Goal: Information Seeking & Learning: Learn about a topic

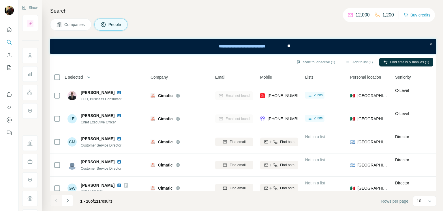
click at [74, 23] on span "Companies" at bounding box center [74, 25] width 21 height 6
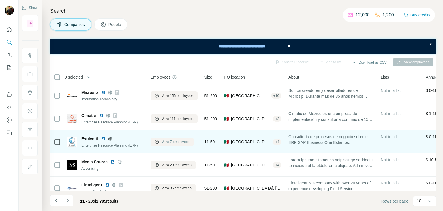
click at [158, 139] on icon at bounding box center [157, 141] width 5 height 5
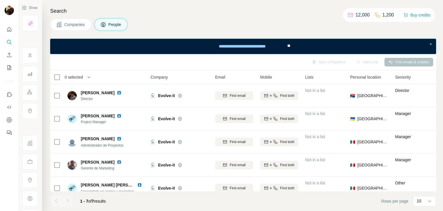
click at [71, 20] on button "Companies" at bounding box center [70, 24] width 41 height 12
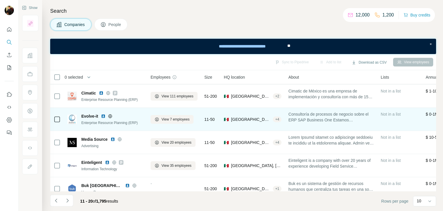
scroll to position [32, 0]
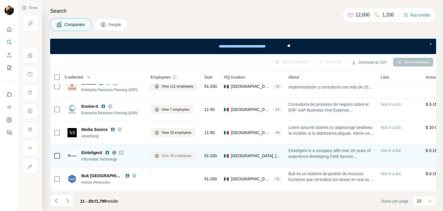
click at [164, 154] on span "View 35 employees" at bounding box center [177, 155] width 30 height 5
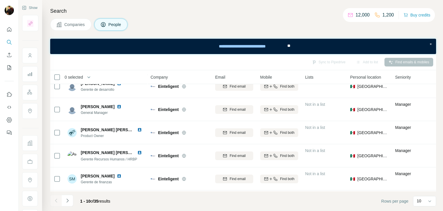
scroll to position [0, 1]
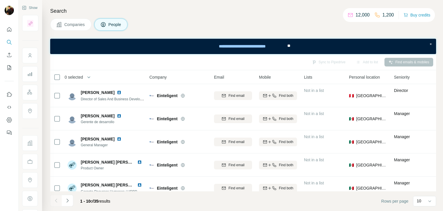
click at [63, 24] on button "Companies" at bounding box center [70, 24] width 41 height 12
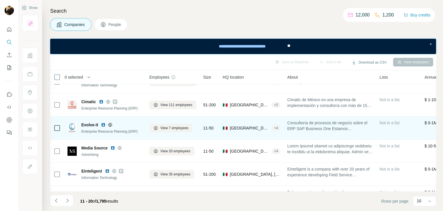
scroll to position [16, 1]
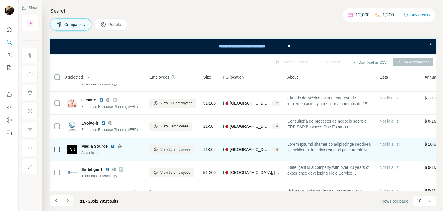
click at [163, 150] on span "View 20 employees" at bounding box center [175, 149] width 30 height 5
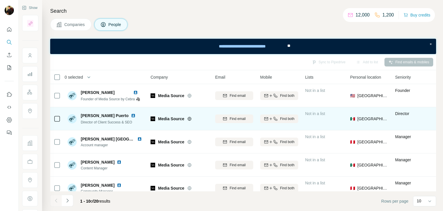
click at [131, 115] on img at bounding box center [133, 115] width 5 height 5
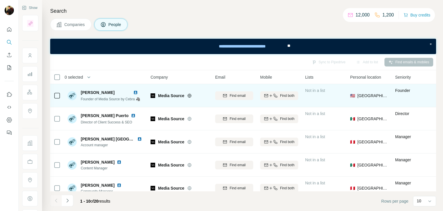
click at [137, 91] on img at bounding box center [135, 92] width 5 height 5
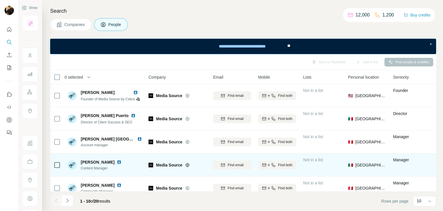
scroll to position [0, 12]
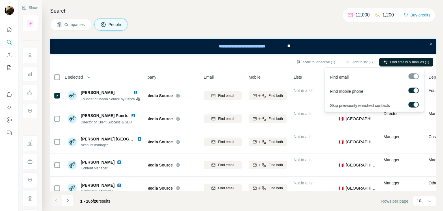
click at [386, 61] on icon "button" at bounding box center [386, 62] width 5 height 5
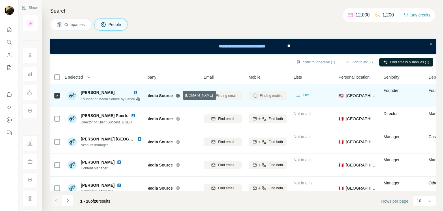
click at [180, 96] on icon at bounding box center [178, 96] width 4 height 4
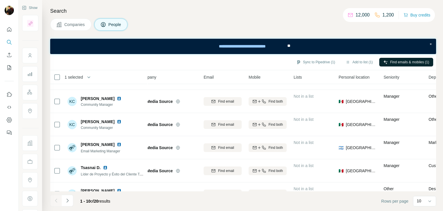
scroll to position [127, 12]
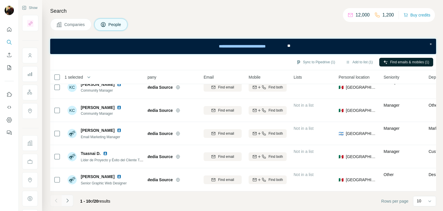
click at [68, 204] on button "Navigate to next page" at bounding box center [68, 201] width 12 height 12
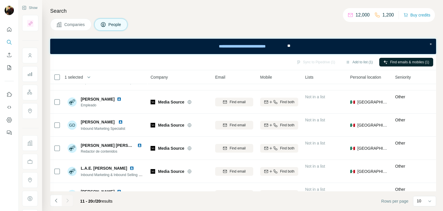
scroll to position [0, 0]
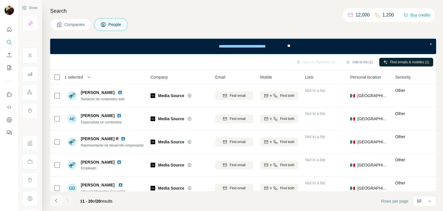
click at [58, 200] on icon "Navigate to previous page" at bounding box center [56, 200] width 6 height 6
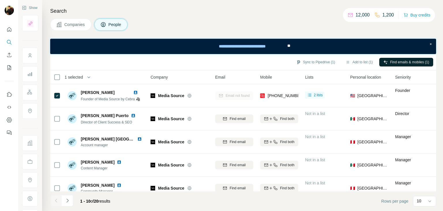
click at [78, 25] on span "Companies" at bounding box center [74, 25] width 21 height 6
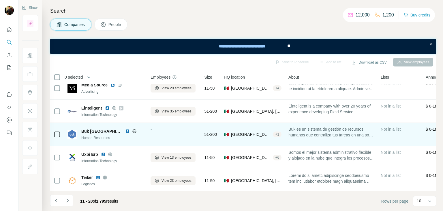
scroll to position [77, 0]
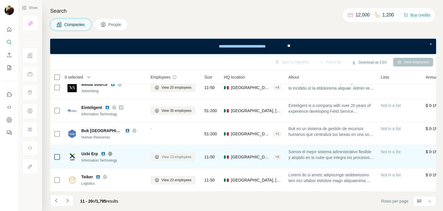
click at [165, 156] on span "View 13 employees" at bounding box center [177, 156] width 30 height 5
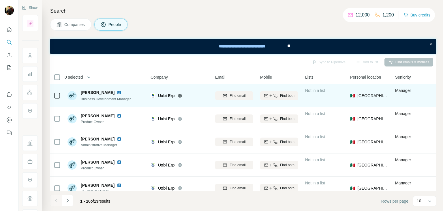
click at [122, 91] on img at bounding box center [119, 92] width 5 height 5
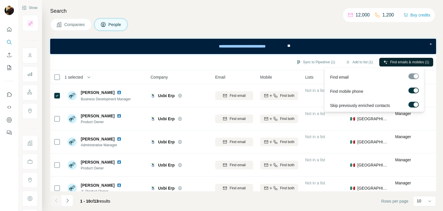
click at [410, 64] on button "Find emails & mobiles (1)" at bounding box center [407, 62] width 54 height 9
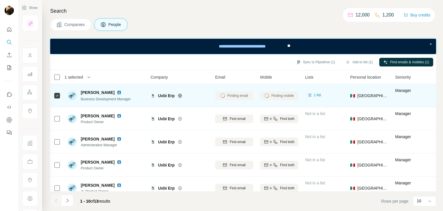
click at [181, 96] on icon at bounding box center [180, 95] width 5 height 5
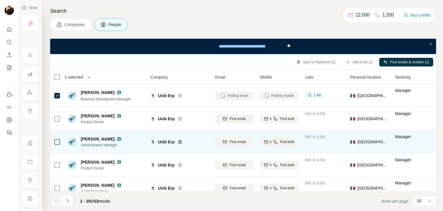
scroll to position [54, 0]
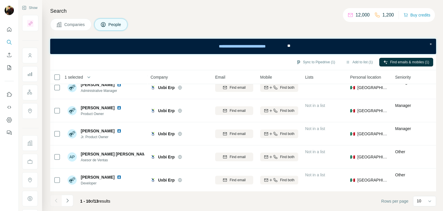
click at [75, 24] on span "Companies" at bounding box center [74, 25] width 21 height 6
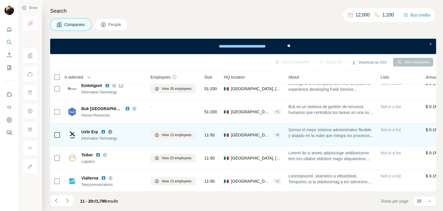
scroll to position [102, 0]
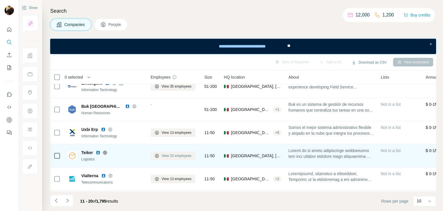
click at [170, 156] on span "View 23 employees" at bounding box center [177, 155] width 30 height 5
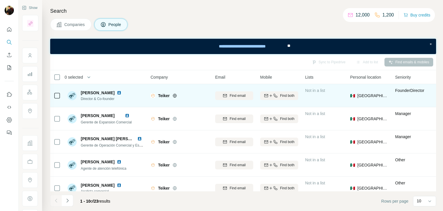
click at [121, 91] on img at bounding box center [119, 92] width 5 height 5
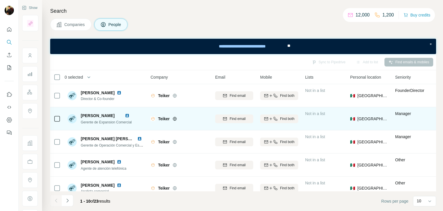
click at [130, 115] on img at bounding box center [127, 115] width 5 height 5
click at [174, 118] on icon at bounding box center [175, 118] width 4 height 0
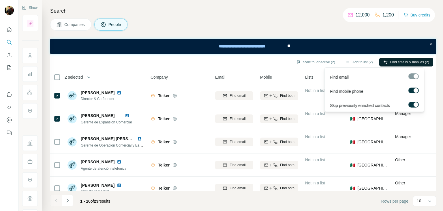
click at [392, 63] on span "Find emails & mobiles (2)" at bounding box center [410, 61] width 39 height 5
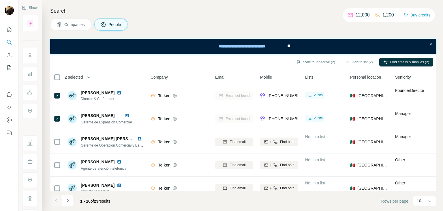
click at [81, 30] on button "Companies" at bounding box center [70, 24] width 41 height 12
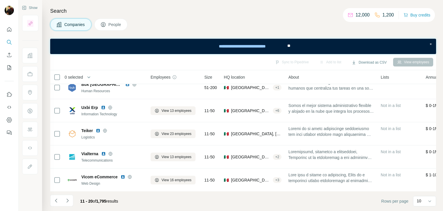
scroll to position [127, 0]
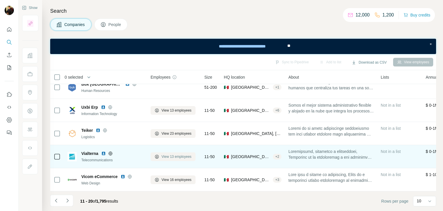
click at [168, 154] on span "View 13 employees" at bounding box center [177, 156] width 30 height 5
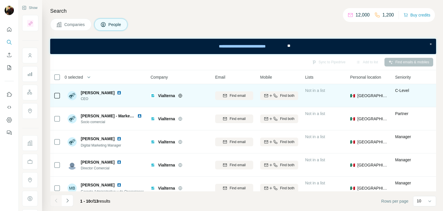
click at [117, 92] on img at bounding box center [119, 92] width 5 height 5
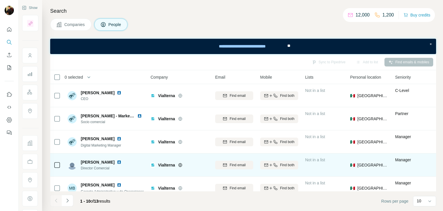
click at [117, 160] on img at bounding box center [119, 162] width 5 height 5
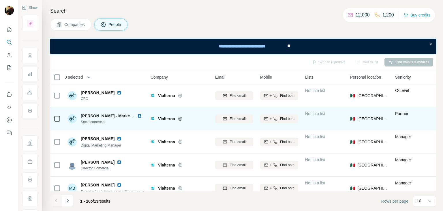
click at [180, 118] on icon at bounding box center [180, 118] width 4 height 0
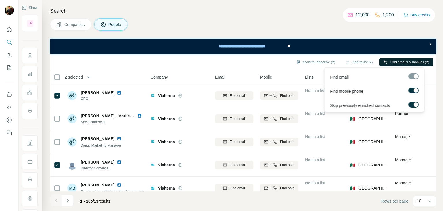
click at [404, 61] on span "Find emails & mobiles (2)" at bounding box center [410, 61] width 39 height 5
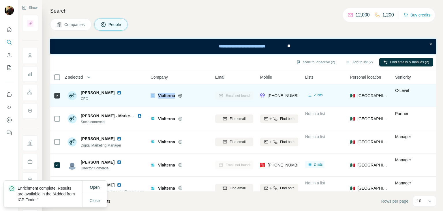
drag, startPoint x: 175, startPoint y: 95, endPoint x: 154, endPoint y: 92, distance: 21.6
click at [154, 92] on div "Vialterna" at bounding box center [180, 95] width 58 height 16
click at [160, 94] on span "Vialterna" at bounding box center [166, 96] width 17 height 6
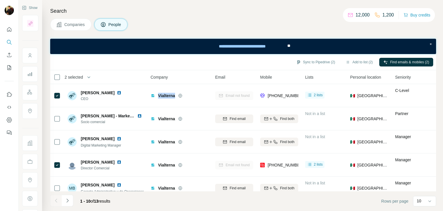
drag, startPoint x: 78, startPoint y: 27, endPoint x: 37, endPoint y: 6, distance: 45.7
click at [78, 27] on span "Companies" at bounding box center [74, 25] width 21 height 6
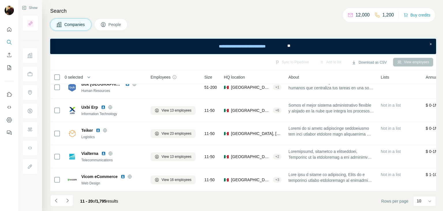
scroll to position [127, 0]
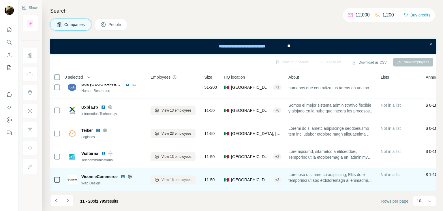
click at [158, 179] on button "View 16 employees" at bounding box center [173, 179] width 45 height 9
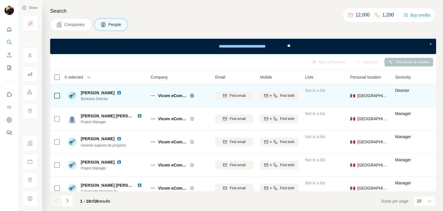
click at [117, 93] on img at bounding box center [119, 92] width 5 height 5
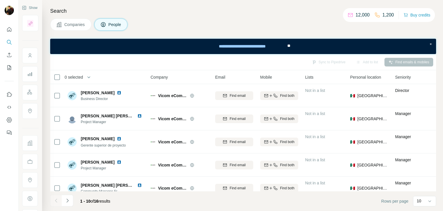
click at [78, 25] on span "Companies" at bounding box center [74, 25] width 21 height 6
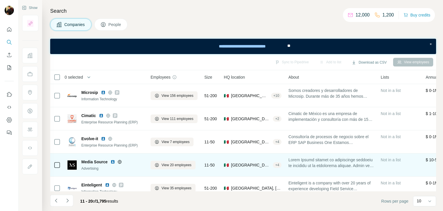
scroll to position [127, 0]
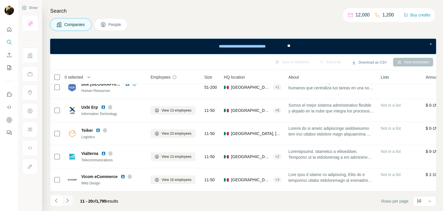
click at [70, 200] on button "Navigate to next page" at bounding box center [68, 201] width 12 height 12
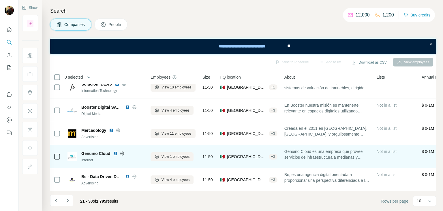
scroll to position [0, 0]
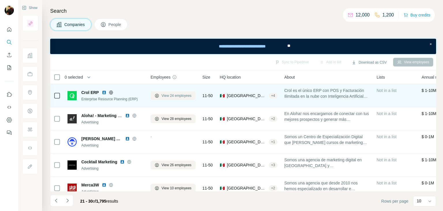
click at [167, 96] on span "View 24 employees" at bounding box center [177, 95] width 30 height 5
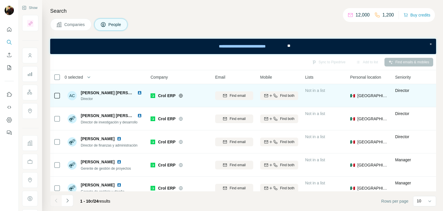
click at [137, 91] on img at bounding box center [139, 92] width 5 height 5
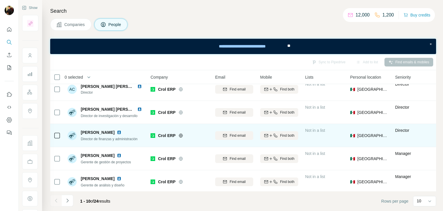
scroll to position [7, 0]
click at [117, 132] on img at bounding box center [119, 131] width 5 height 5
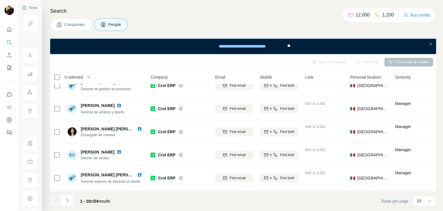
scroll to position [80, 0]
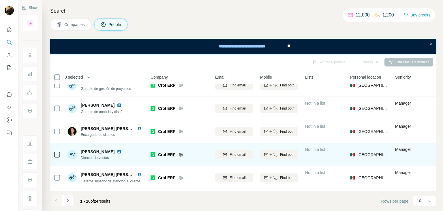
click at [122, 150] on img at bounding box center [119, 151] width 5 height 5
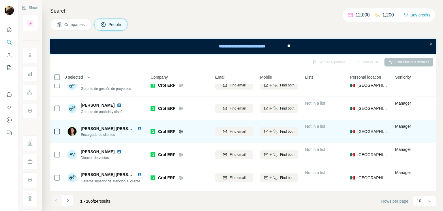
click at [179, 129] on icon at bounding box center [181, 131] width 5 height 5
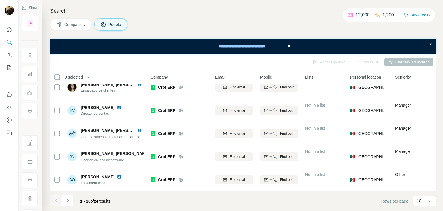
scroll to position [127, 0]
click at [68, 198] on icon "Navigate to next page" at bounding box center [68, 200] width 6 height 6
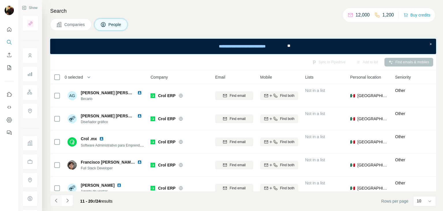
click at [58, 203] on button "Navigate to previous page" at bounding box center [56, 201] width 12 height 12
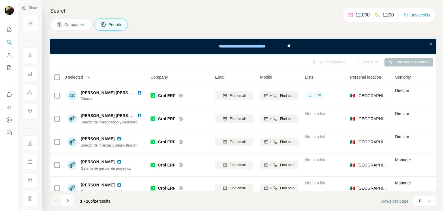
click at [74, 30] on button "Companies" at bounding box center [70, 24] width 41 height 12
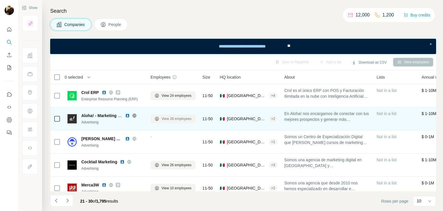
click at [169, 121] on span "View 28 employees" at bounding box center [177, 118] width 30 height 5
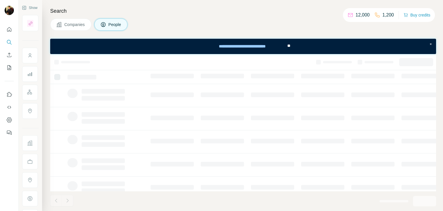
click at [71, 20] on button "Companies" at bounding box center [70, 24] width 41 height 12
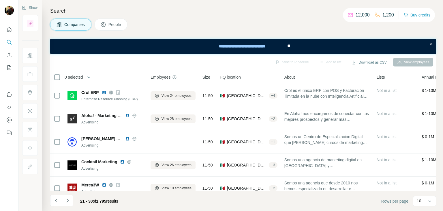
click at [105, 22] on icon at bounding box center [103, 24] width 5 height 5
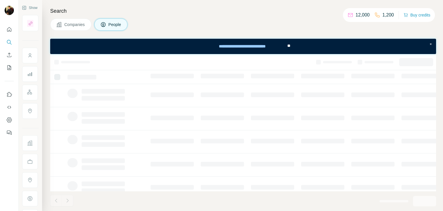
click at [75, 25] on span "Companies" at bounding box center [74, 25] width 21 height 6
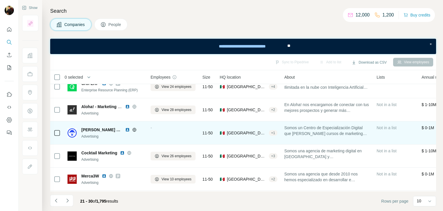
scroll to position [9, 0]
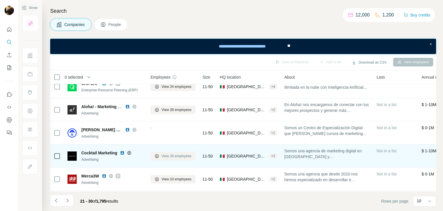
click at [165, 155] on span "View 26 employees" at bounding box center [177, 155] width 30 height 5
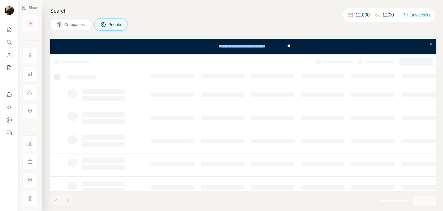
click at [73, 23] on span "Companies" at bounding box center [74, 25] width 21 height 6
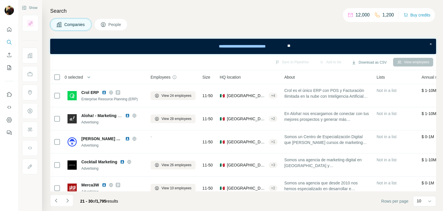
drag, startPoint x: 73, startPoint y: 23, endPoint x: 25, endPoint y: -8, distance: 56.7
click at [25, 0] on html "Show Search Companies People Sync to Pipedrive Add to list Download as CSV View…" at bounding box center [221, 105] width 443 height 211
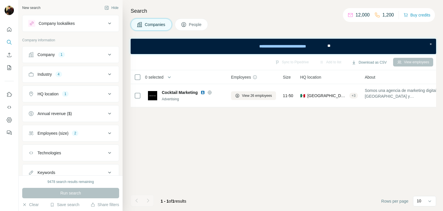
click at [57, 57] on div "Company 1" at bounding box center [67, 55] width 78 height 6
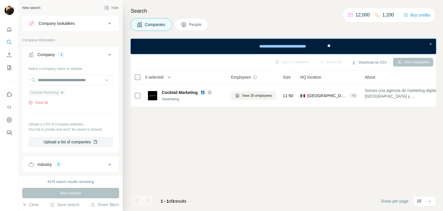
click at [63, 93] on icon "button" at bounding box center [62, 92] width 3 height 3
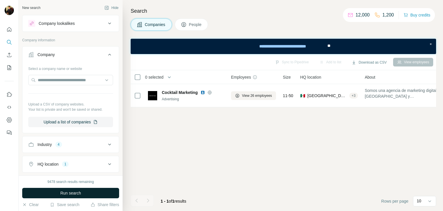
click at [74, 194] on span "Run search" at bounding box center [70, 193] width 21 height 6
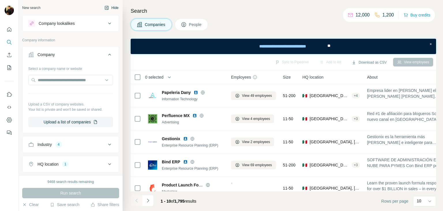
click at [106, 10] on button "Hide" at bounding box center [111, 7] width 22 height 9
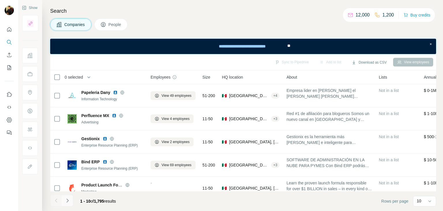
click at [72, 200] on button "Navigate to next page" at bounding box center [68, 201] width 12 height 12
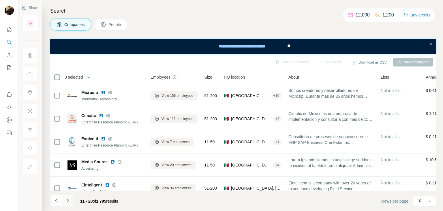
click at [72, 200] on button "Navigate to next page" at bounding box center [68, 201] width 12 height 12
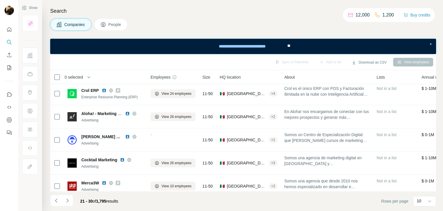
scroll to position [2, 0]
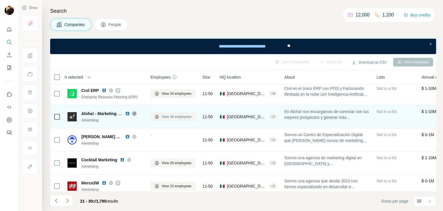
click at [170, 115] on span "View 28 employees" at bounding box center [177, 116] width 30 height 5
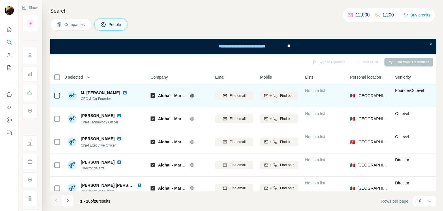
click at [191, 95] on icon at bounding box center [192, 95] width 5 height 5
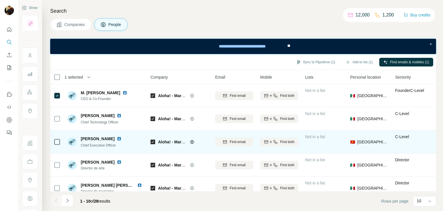
click at [63, 142] on td at bounding box center [57, 141] width 14 height 23
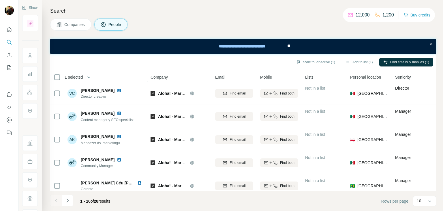
scroll to position [127, 0]
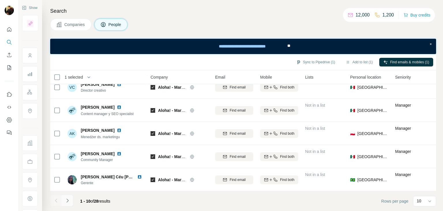
click at [66, 200] on icon "Navigate to next page" at bounding box center [68, 200] width 6 height 6
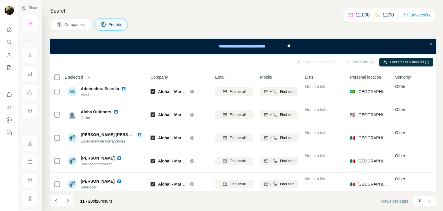
scroll to position [0, 0]
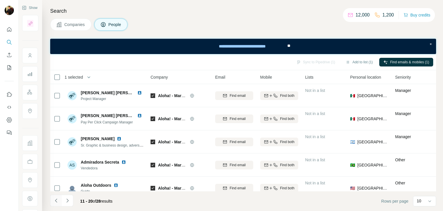
click at [56, 202] on icon "Navigate to previous page" at bounding box center [56, 200] width 6 height 6
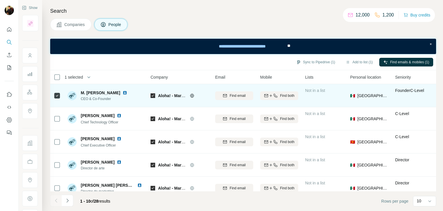
click at [127, 91] on img at bounding box center [125, 92] width 5 height 5
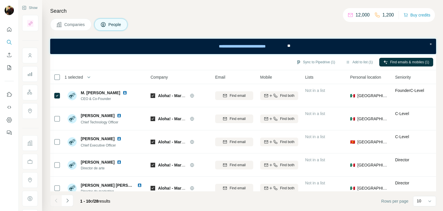
click at [83, 27] on span "Companies" at bounding box center [74, 25] width 21 height 6
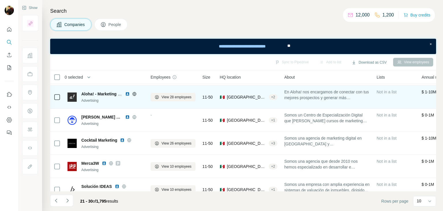
scroll to position [30, 0]
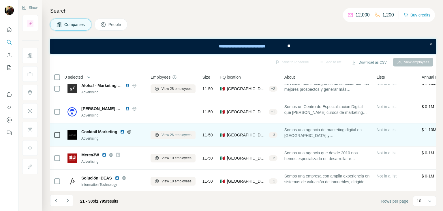
click at [166, 135] on span "View 26 employees" at bounding box center [177, 134] width 30 height 5
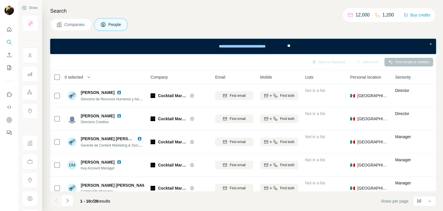
click at [79, 23] on span "Companies" at bounding box center [74, 25] width 21 height 6
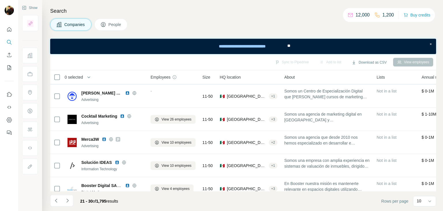
scroll to position [46, 0]
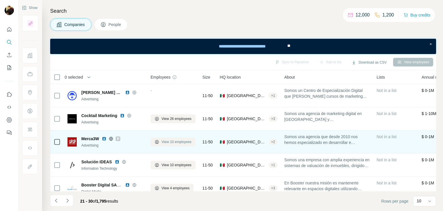
click at [178, 141] on span "View 10 employees" at bounding box center [177, 141] width 30 height 5
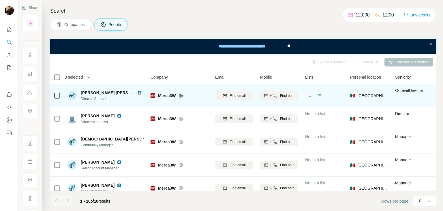
click at [137, 90] on img at bounding box center [139, 92] width 5 height 5
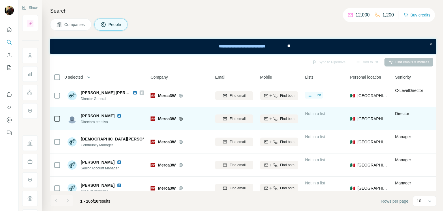
click at [117, 115] on img at bounding box center [119, 115] width 5 height 5
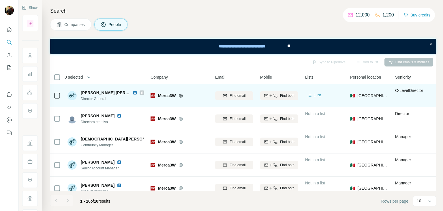
click at [182, 95] on icon at bounding box center [181, 95] width 4 height 0
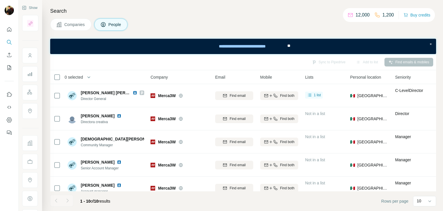
click at [84, 25] on span "Companies" at bounding box center [74, 25] width 21 height 6
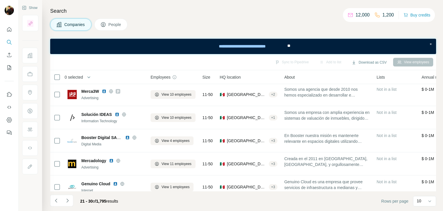
scroll to position [94, 0]
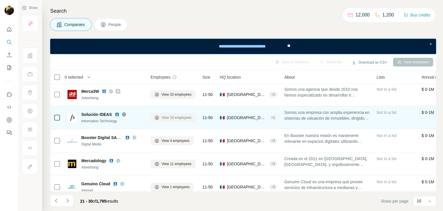
click at [172, 118] on span "View 10 employees" at bounding box center [177, 117] width 30 height 5
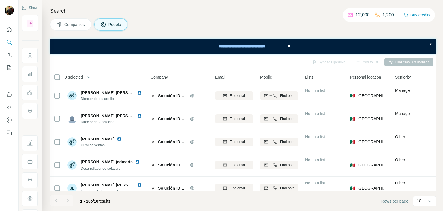
click at [74, 27] on span "Companies" at bounding box center [74, 25] width 21 height 6
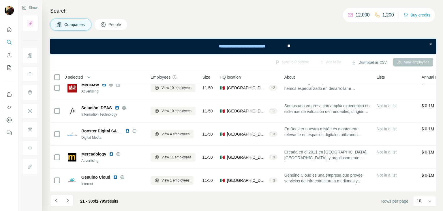
scroll to position [101, 0]
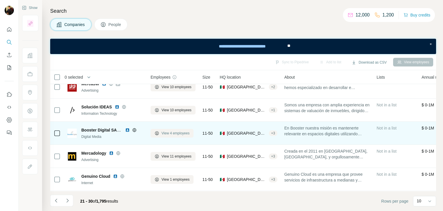
click at [169, 133] on span "View 4 employees" at bounding box center [176, 132] width 28 height 5
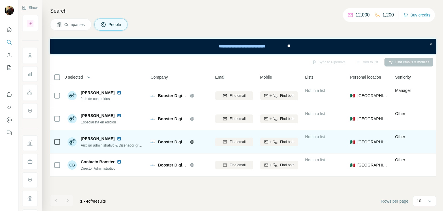
scroll to position [0, 0]
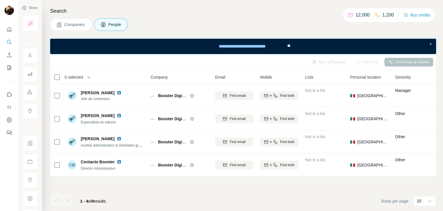
click at [75, 23] on span "Companies" at bounding box center [74, 25] width 21 height 6
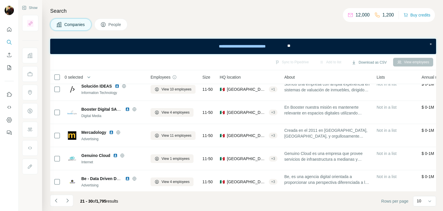
scroll to position [127, 0]
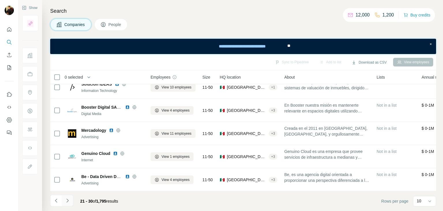
click at [70, 199] on icon "Navigate to next page" at bounding box center [68, 200] width 6 height 6
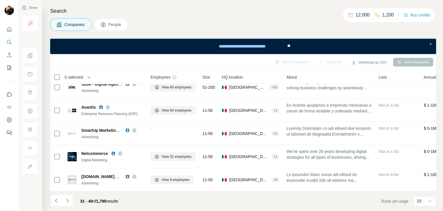
scroll to position [0, 0]
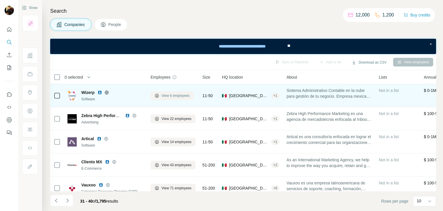
click at [182, 95] on span "View 6 employees" at bounding box center [176, 95] width 28 height 5
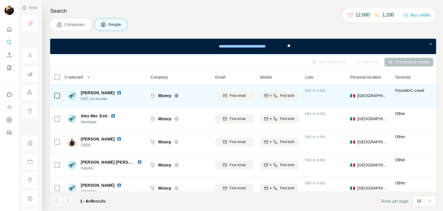
click at [117, 93] on img at bounding box center [119, 92] width 5 height 5
click at [175, 95] on icon at bounding box center [177, 96] width 4 height 4
